Goal: Share content: Share content

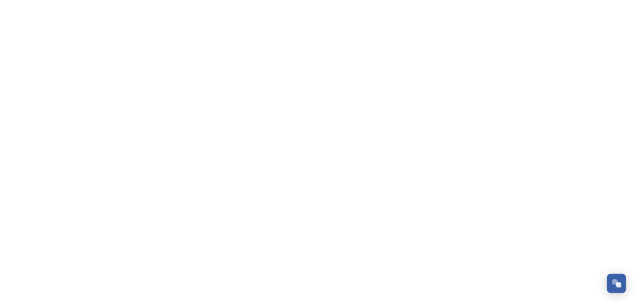
scroll to position [166, 0]
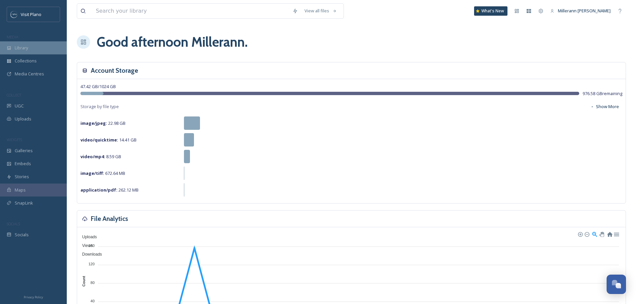
click at [16, 47] on span "Library" at bounding box center [21, 48] width 13 height 6
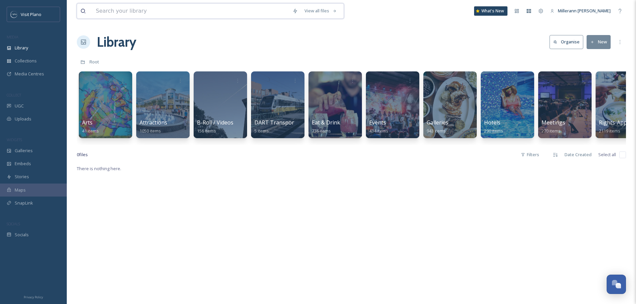
click at [130, 14] on input at bounding box center [190, 11] width 197 height 15
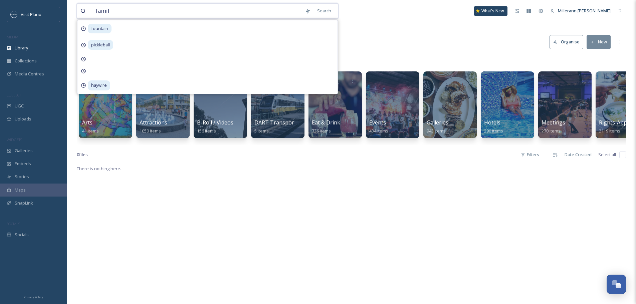
type input "family"
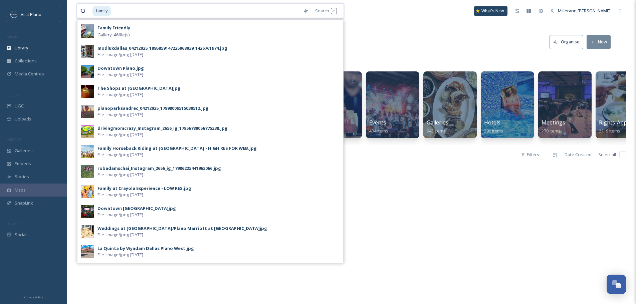
click at [259, 12] on input at bounding box center [206, 11] width 188 height 15
type input "="
type input "f"
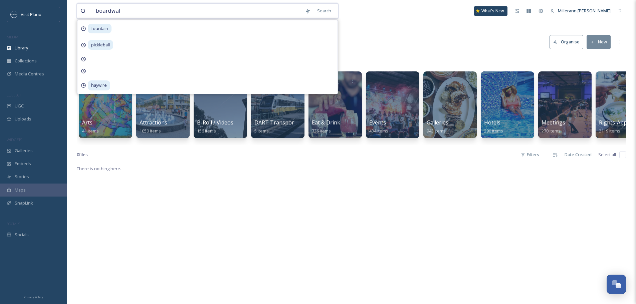
type input "boardwalk"
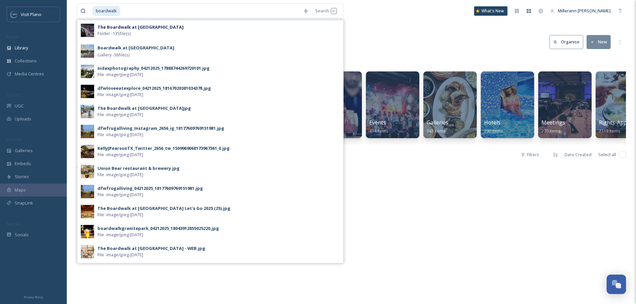
click at [412, 12] on div "boardwalk Search The Boardwalk at [GEOGRAPHIC_DATA] Folder - 135 file(s) Boardw…" at bounding box center [351, 11] width 549 height 22
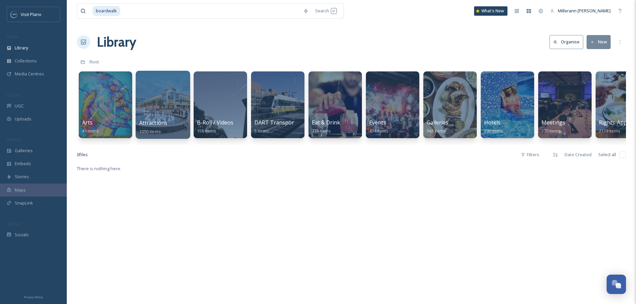
click at [146, 122] on span "Attractions" at bounding box center [153, 122] width 28 height 7
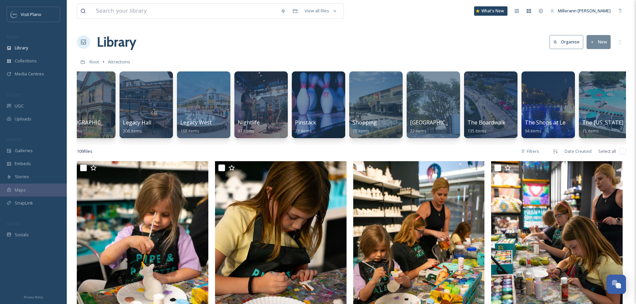
scroll to position [0, 255]
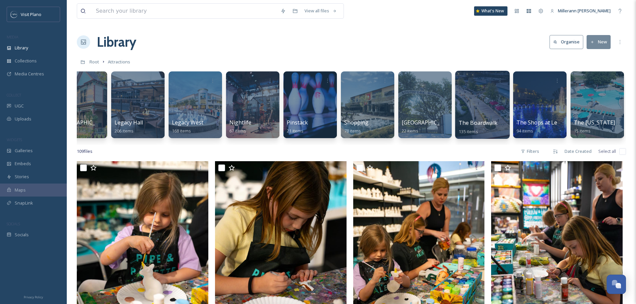
click at [491, 111] on div at bounding box center [482, 105] width 54 height 68
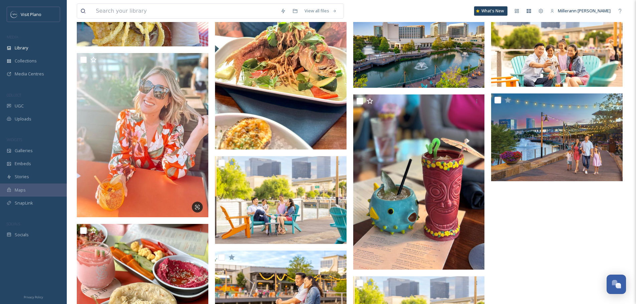
scroll to position [4107, 0]
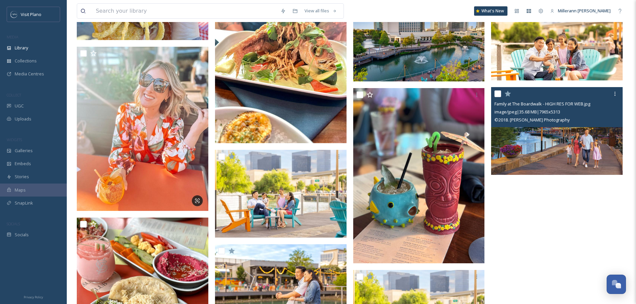
click at [585, 154] on img at bounding box center [557, 131] width 132 height 88
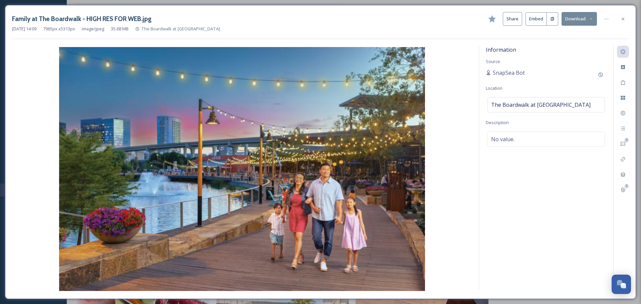
click at [512, 20] on button "Share" at bounding box center [512, 19] width 19 height 14
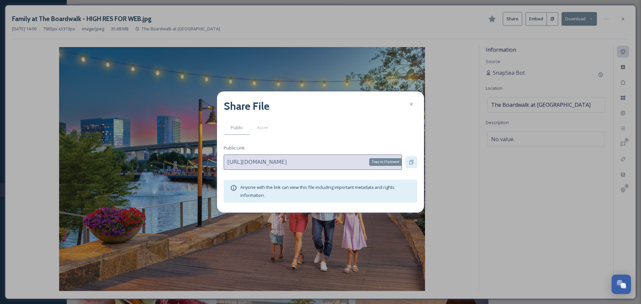
click at [411, 161] on icon at bounding box center [411, 162] width 5 height 5
click at [412, 105] on icon at bounding box center [411, 104] width 3 height 3
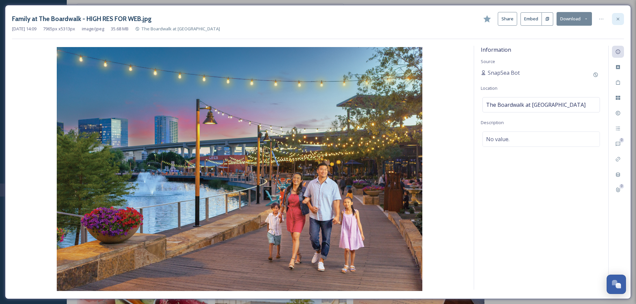
click at [616, 19] on icon at bounding box center [617, 18] width 5 height 5
